Goal: Task Accomplishment & Management: Manage account settings

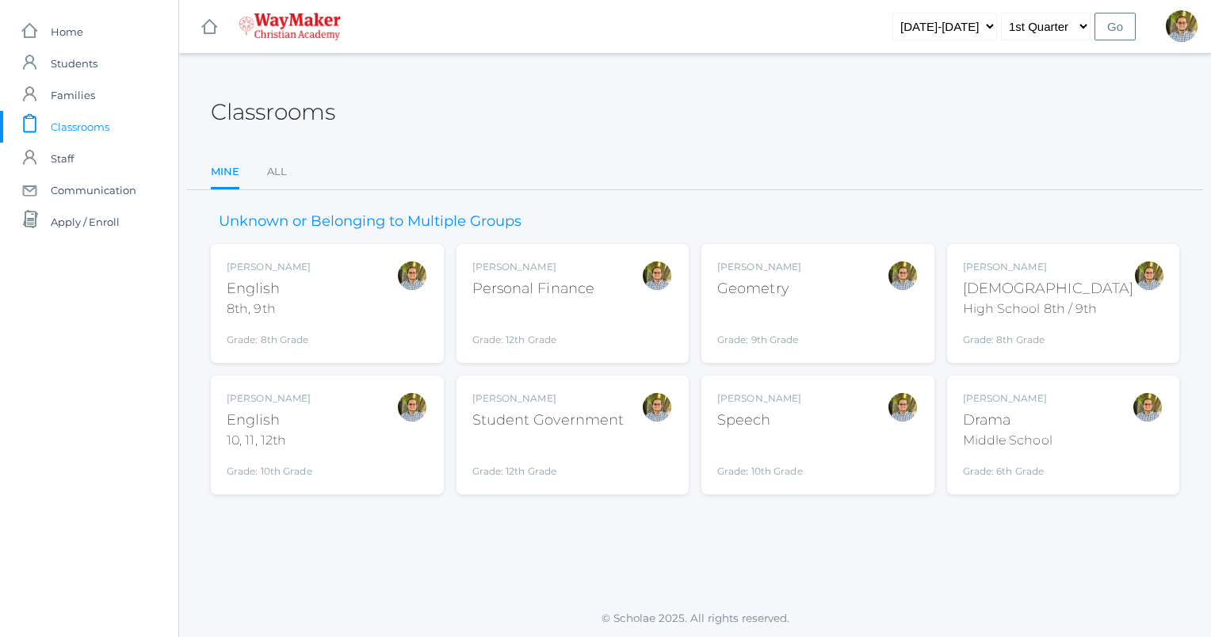
click at [354, 307] on div "[PERSON_NAME] [DEMOGRAPHIC_DATA] 8th, 9th Grade: 8th Grade 08ENGLISH" at bounding box center [327, 303] width 201 height 87
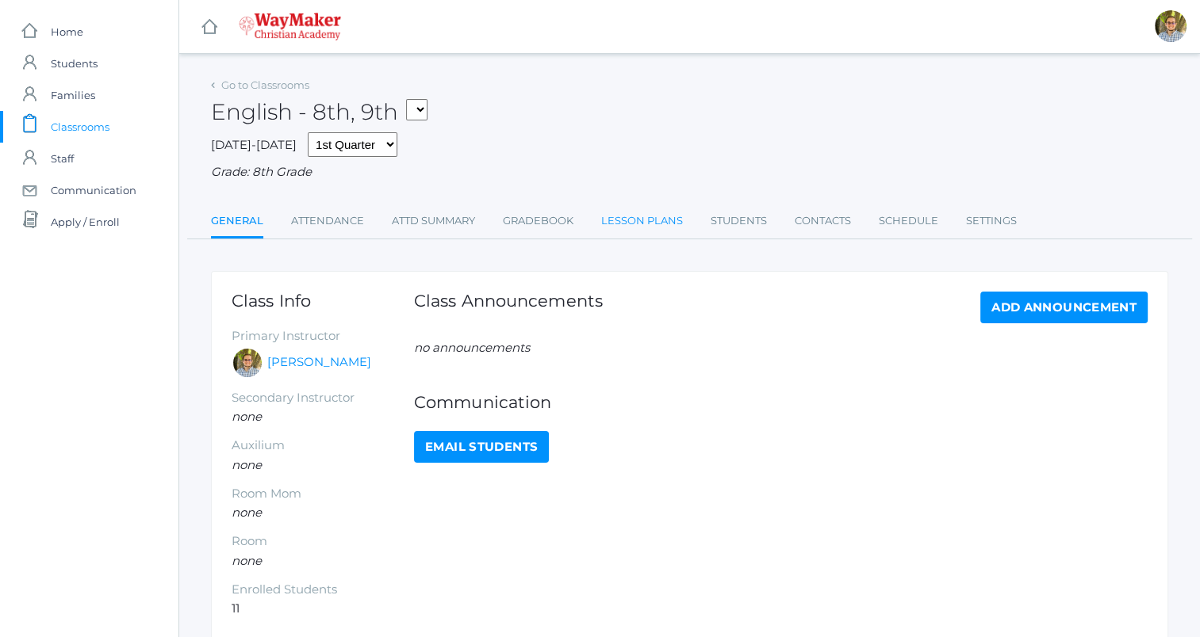
click at [645, 223] on link "Lesson Plans" at bounding box center [642, 221] width 82 height 32
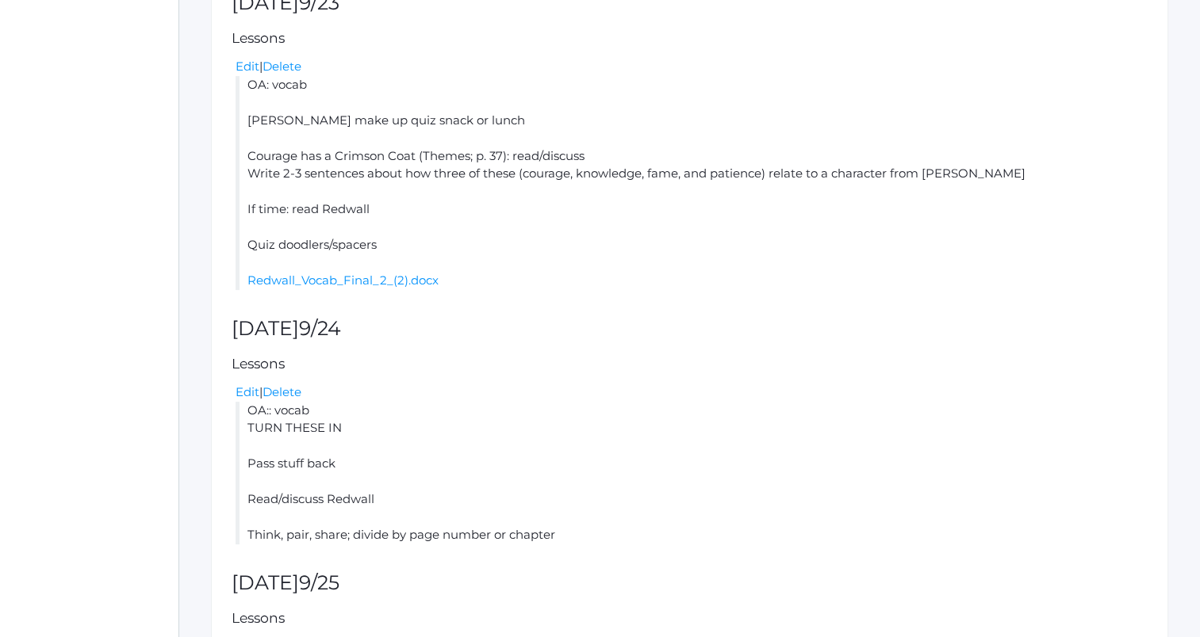
scroll to position [417, 0]
click at [364, 282] on link "Redwall_Vocab_Final_2_(2).docx" at bounding box center [342, 281] width 191 height 15
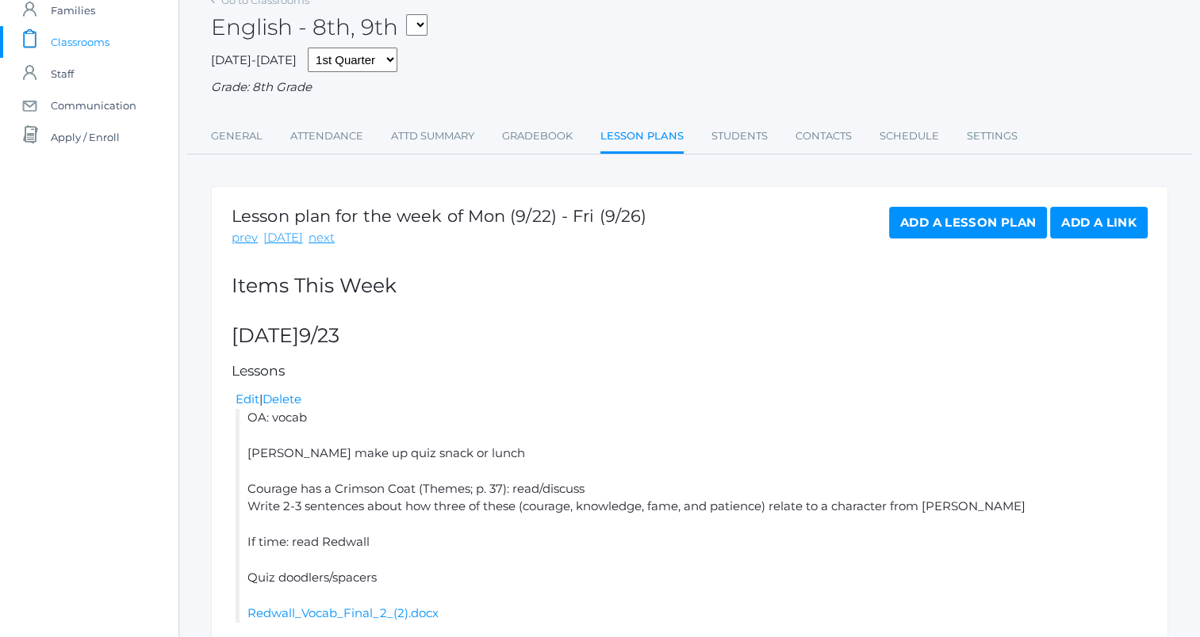
scroll to position [0, 0]
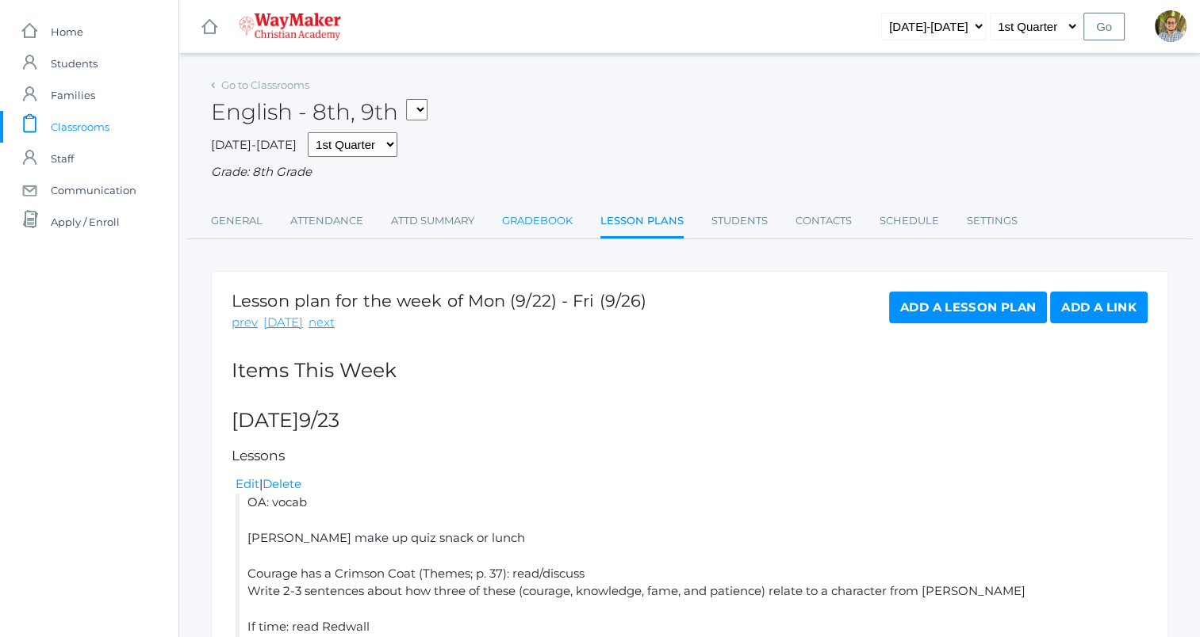
click at [549, 235] on link "Gradebook" at bounding box center [537, 221] width 71 height 32
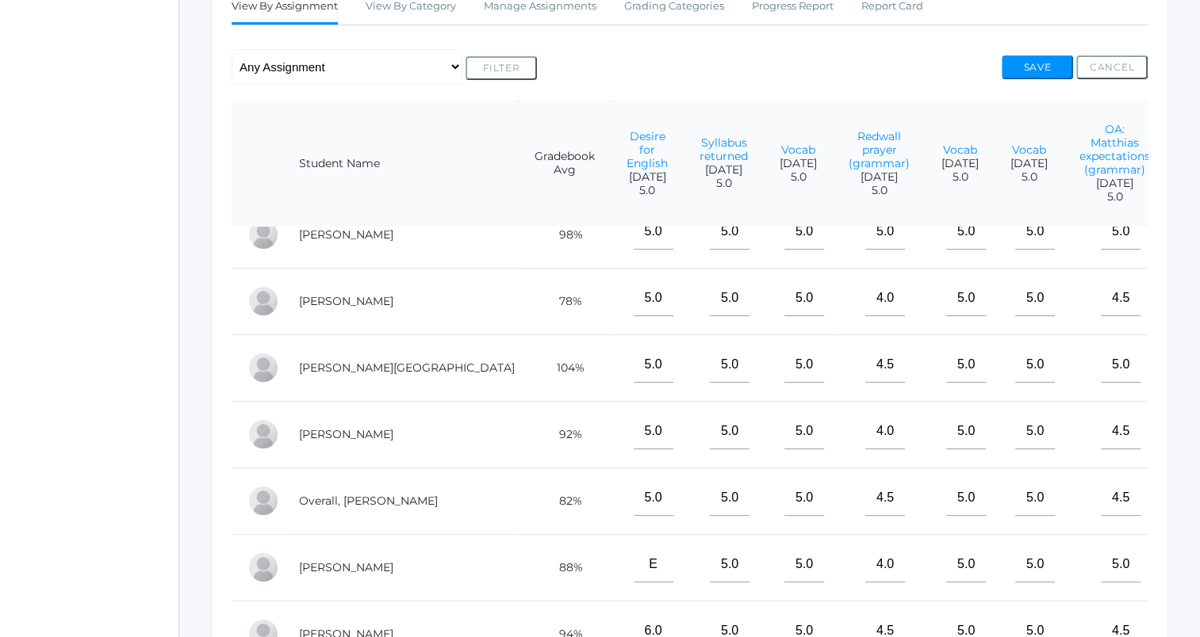
scroll to position [298, 0]
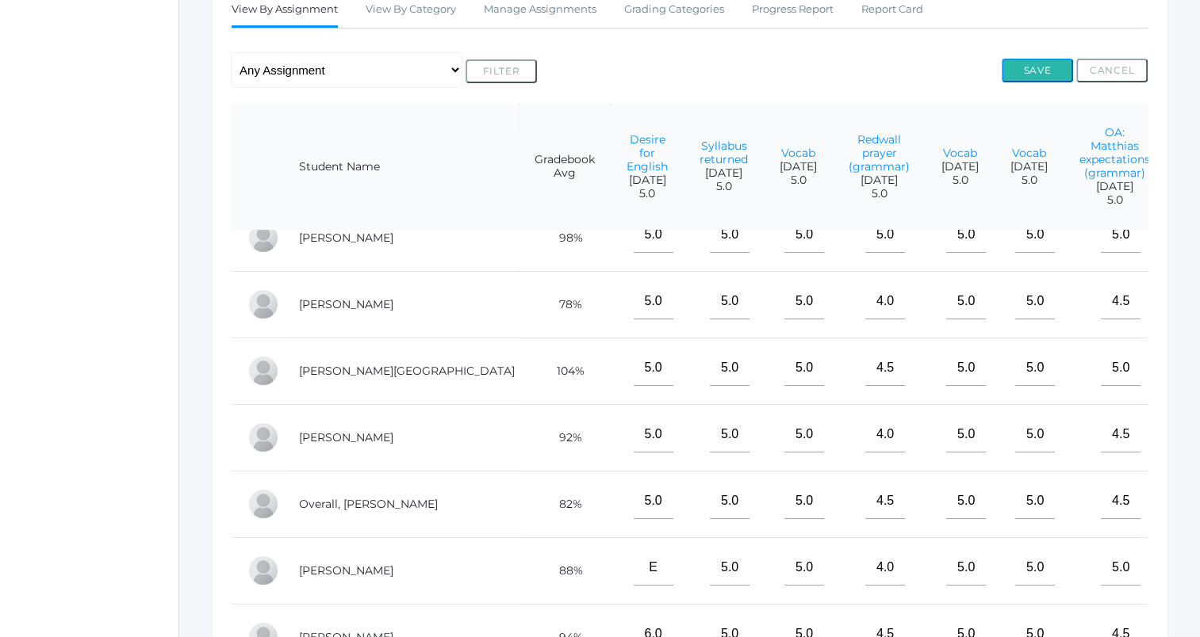
click at [1045, 76] on button "Save" at bounding box center [1036, 71] width 71 height 24
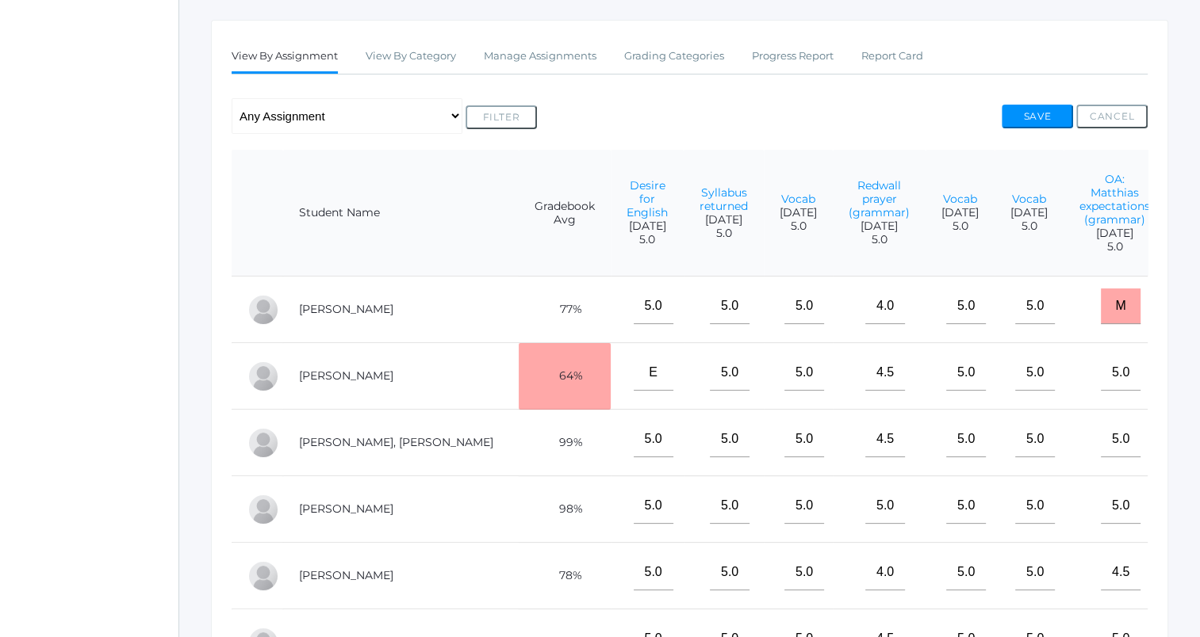
scroll to position [285, 0]
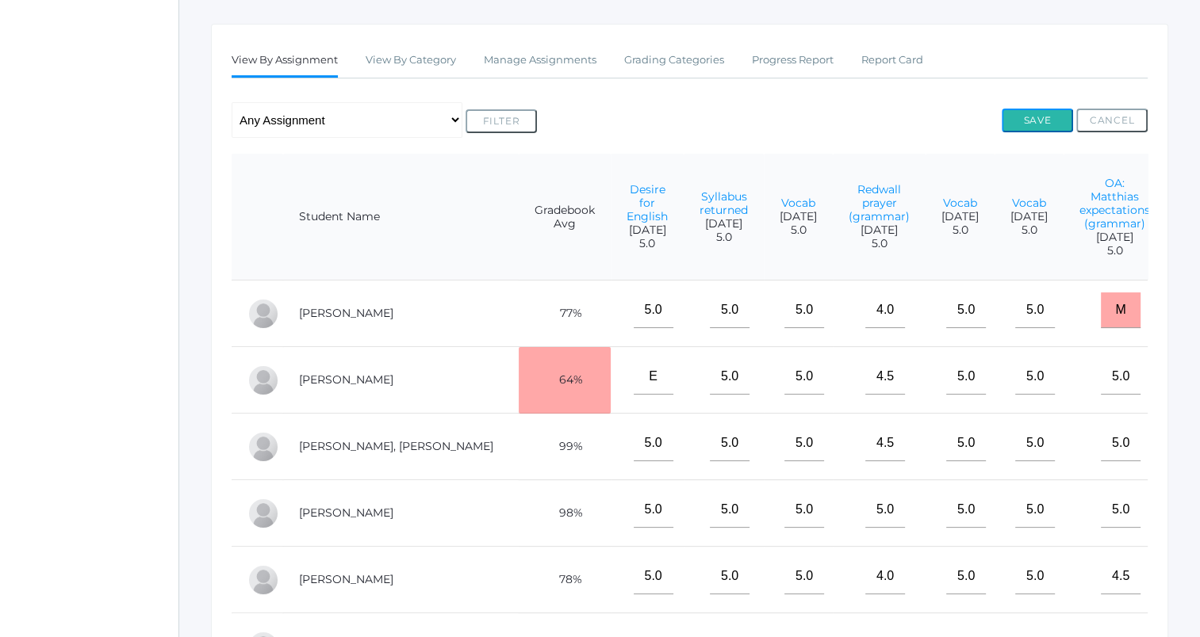
click at [1018, 117] on button "Save" at bounding box center [1036, 121] width 71 height 24
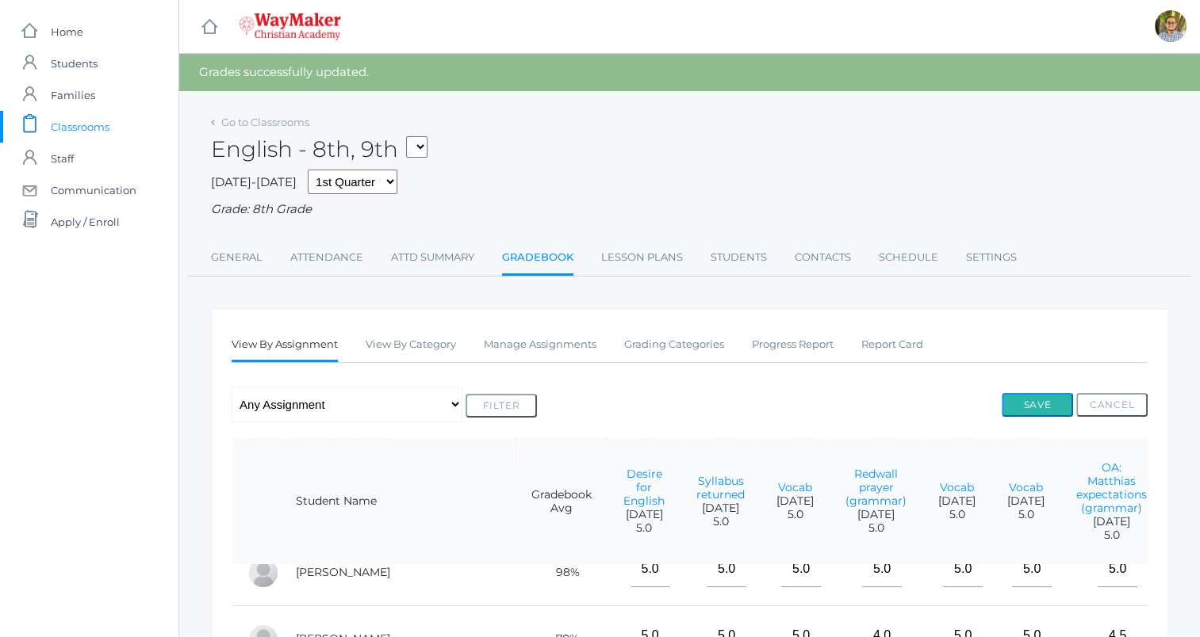
click at [1051, 406] on button "Save" at bounding box center [1036, 405] width 71 height 24
